Goal: Transaction & Acquisition: Download file/media

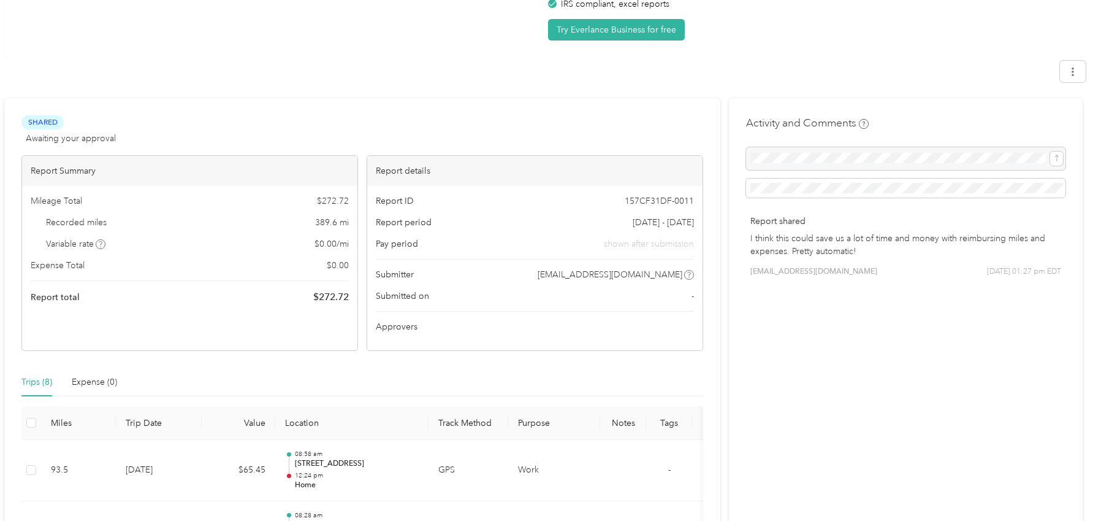
scroll to position [89, 0]
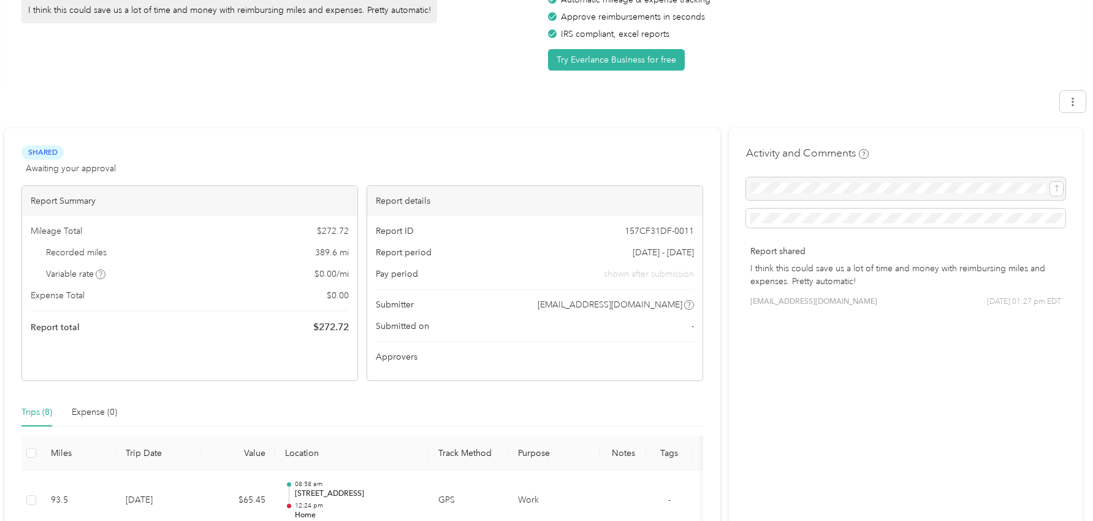
click at [861, 278] on p "I think this could save us a lot of time and money with reimbursing miles and e…" at bounding box center [905, 275] width 311 height 26
click at [1086, 105] on button "button" at bounding box center [1073, 101] width 26 height 21
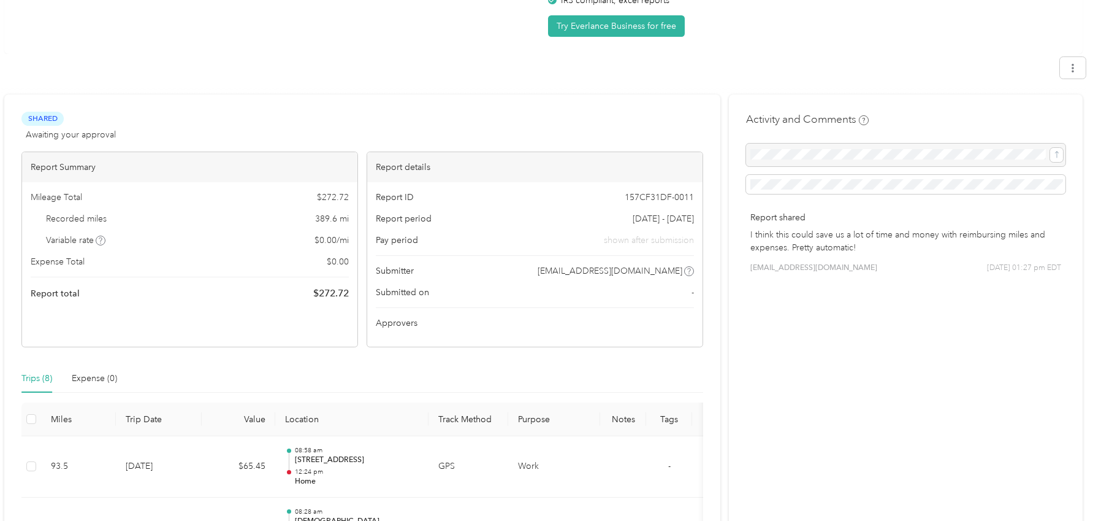
scroll to position [0, 0]
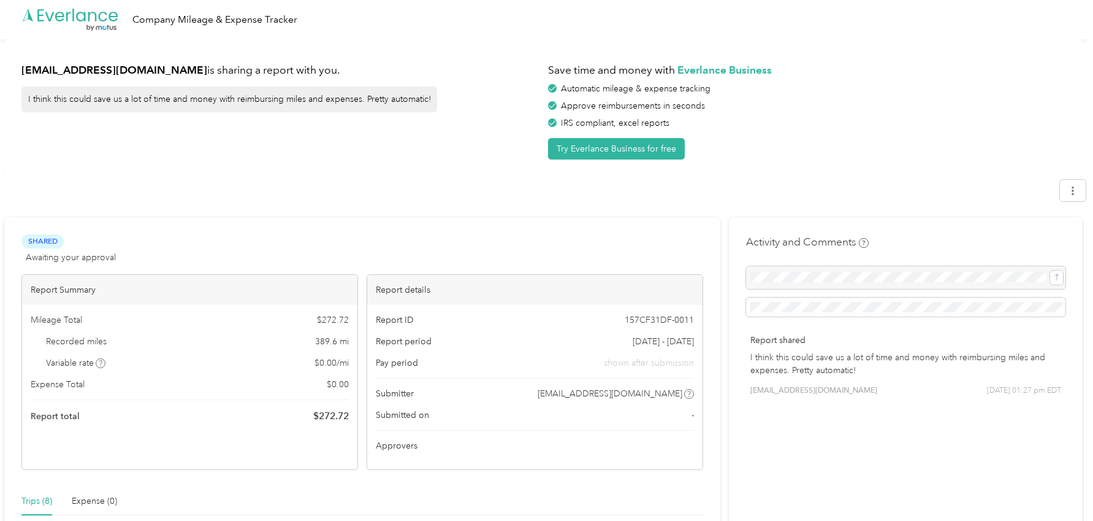
click at [363, 94] on div "I think this could save us a lot of time and money with reimbursing miles and e…" at bounding box center [229, 99] width 416 height 26
click at [1077, 188] on icon "button" at bounding box center [1073, 190] width 9 height 9
drag, startPoint x: 1058, startPoint y: 243, endPoint x: 999, endPoint y: 237, distance: 59.7
click at [1058, 242] on li "Download" at bounding box center [1044, 247] width 85 height 21
click at [1026, 242] on span "Download" at bounding box center [1044, 248] width 40 height 13
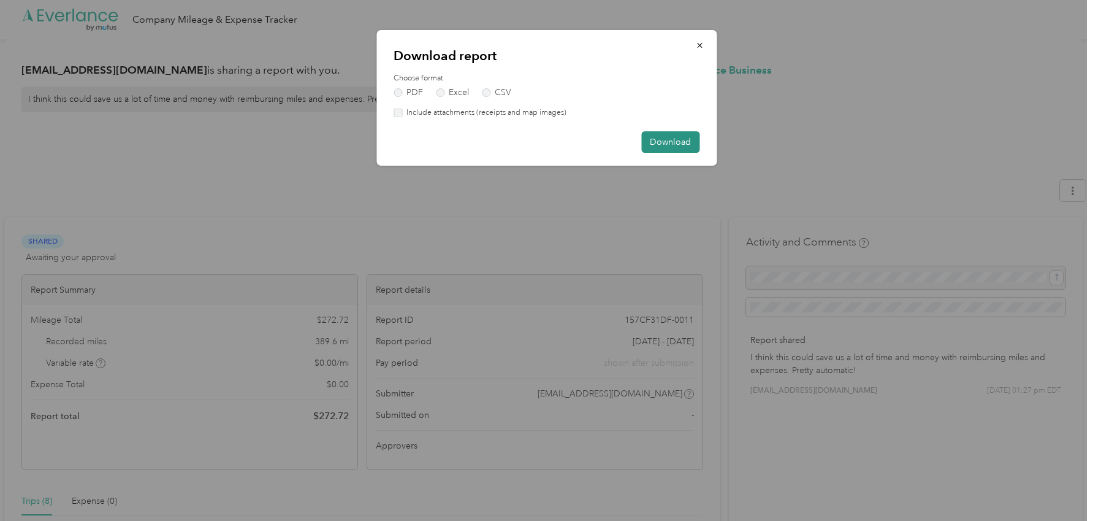
click at [674, 140] on button "Download" at bounding box center [670, 141] width 58 height 21
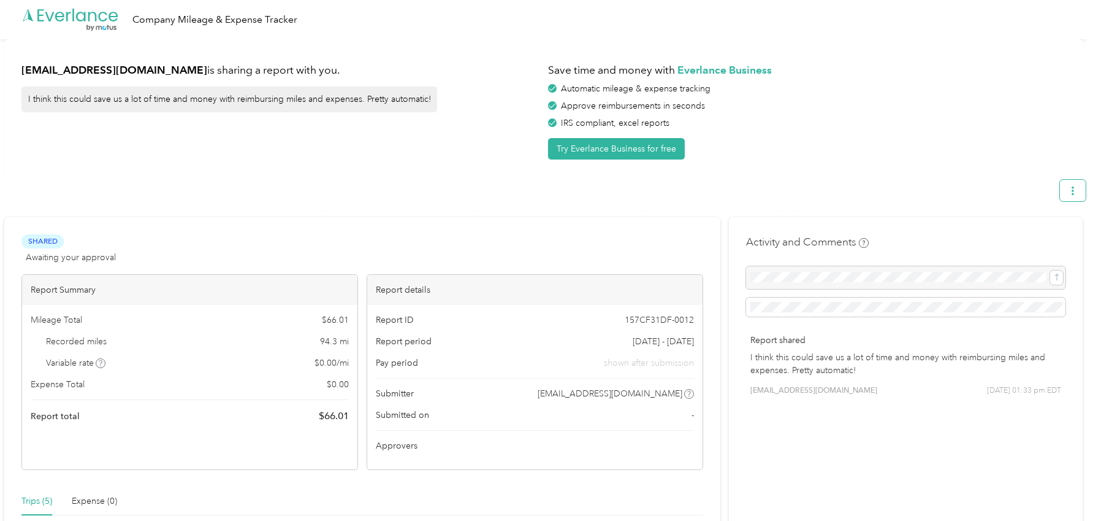
click at [1073, 189] on button "button" at bounding box center [1073, 190] width 26 height 21
click at [1056, 237] on li "Download" at bounding box center [1044, 247] width 85 height 21
click at [1055, 242] on span "Download" at bounding box center [1044, 248] width 40 height 13
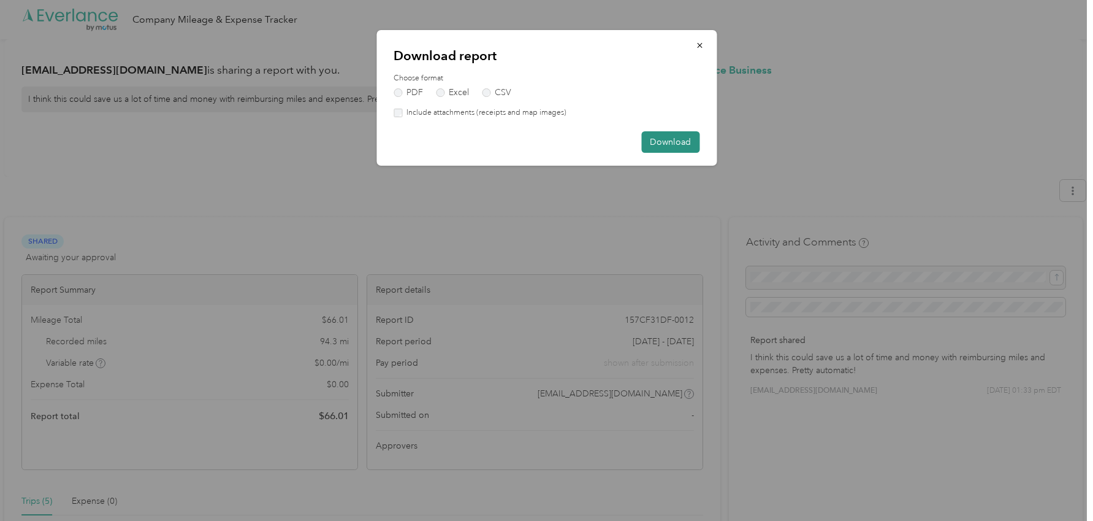
click at [683, 145] on button "Download" at bounding box center [670, 141] width 58 height 21
